Goal: Information Seeking & Learning: Learn about a topic

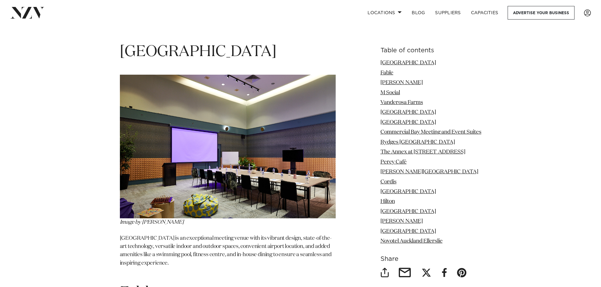
scroll to position [820, 0]
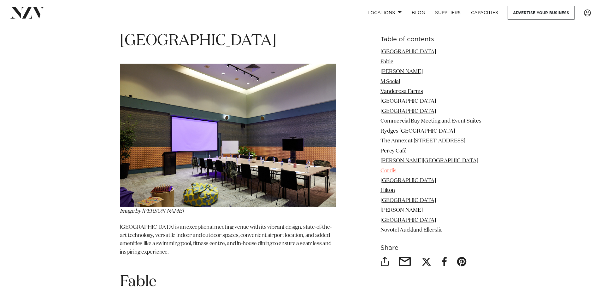
click at [388, 168] on link "Cordis" at bounding box center [388, 170] width 16 height 5
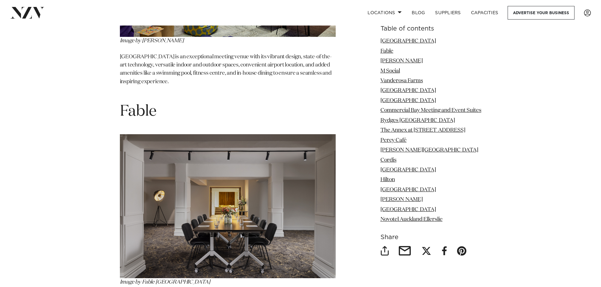
scroll to position [999, 0]
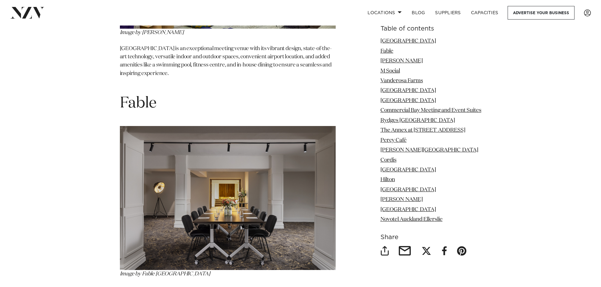
click at [392, 219] on link "Novotel Auckland Ellerslie" at bounding box center [411, 219] width 62 height 5
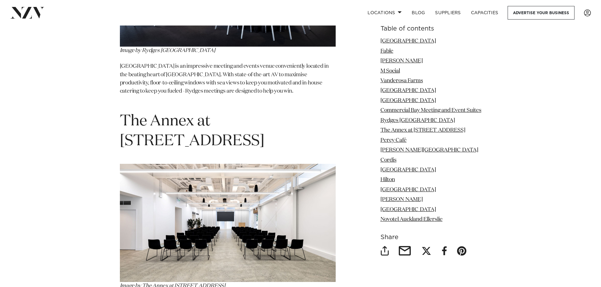
scroll to position [2855, 0]
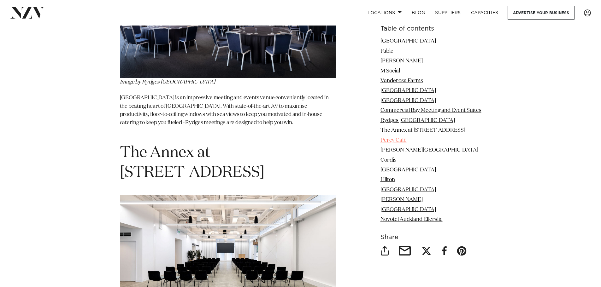
click at [387, 140] on link "Percy Café" at bounding box center [393, 140] width 26 height 5
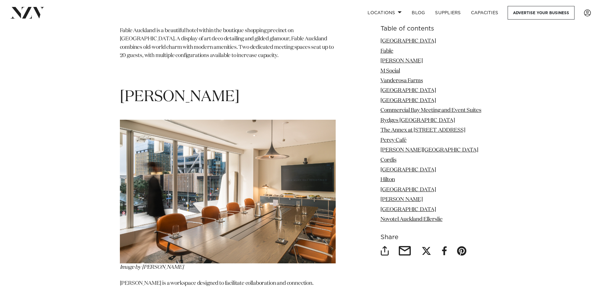
scroll to position [1253, 0]
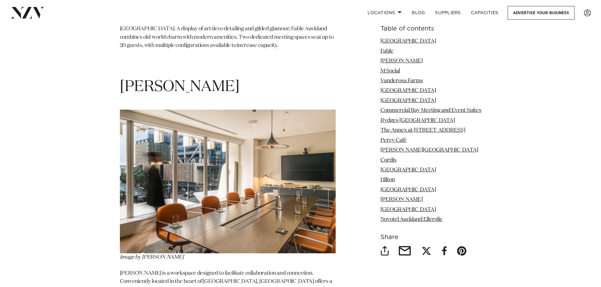
scroll to position [1251, 0]
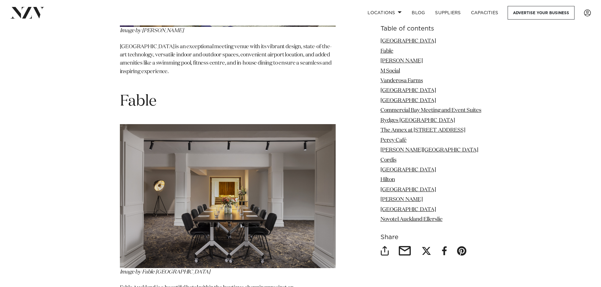
scroll to position [999, 0]
